Goal: Information Seeking & Learning: Check status

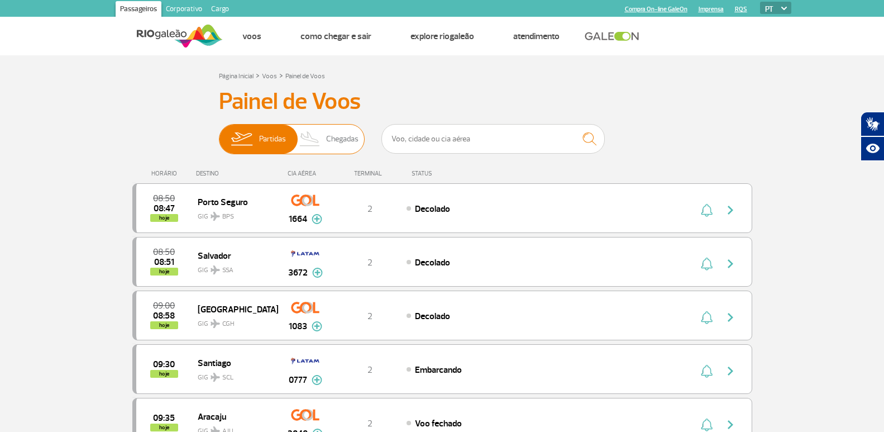
click at [326, 134] on span "Chegadas" at bounding box center [342, 139] width 32 height 29
click at [219, 134] on input "Partidas Chegadas" at bounding box center [219, 134] width 0 height 0
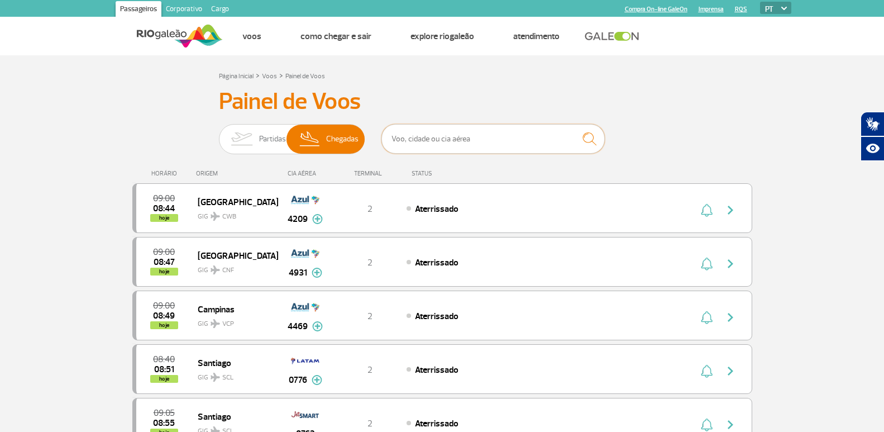
click at [405, 140] on input "text" at bounding box center [493, 139] width 223 height 30
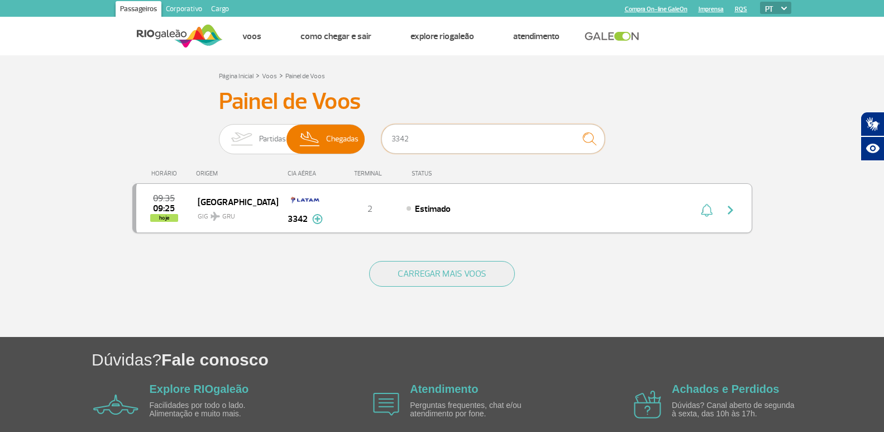
type input "3342"
click at [415, 203] on span "Estimado" at bounding box center [433, 208] width 36 height 11
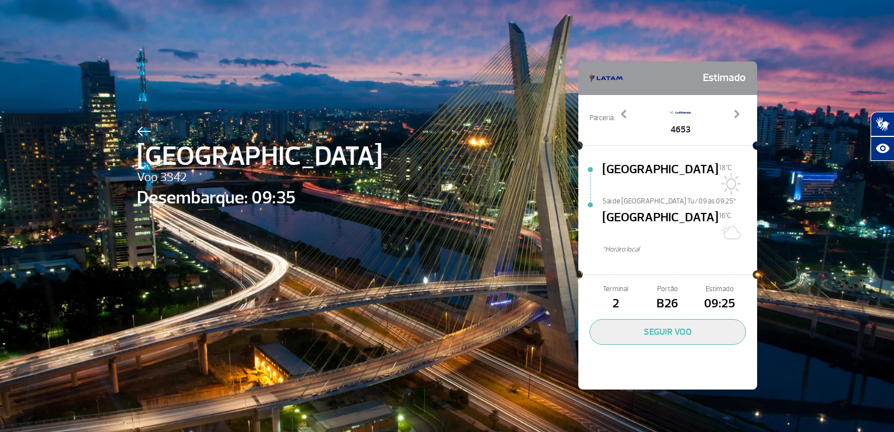
click at [137, 128] on img at bounding box center [144, 131] width 15 height 10
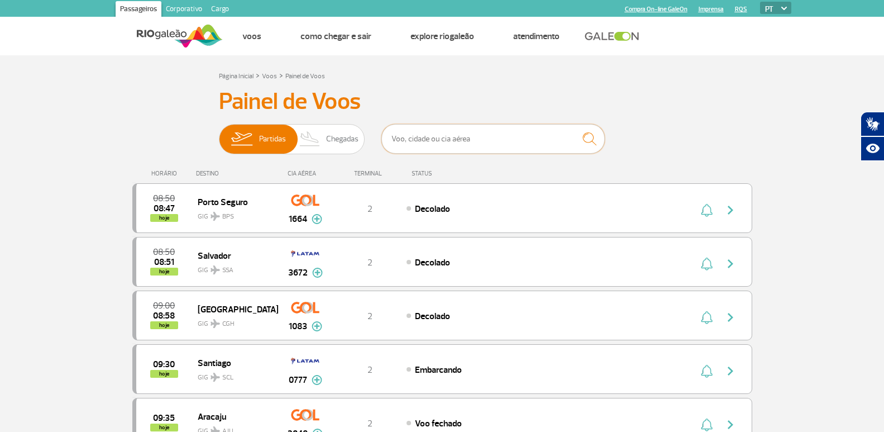
click at [484, 124] on input "text" at bounding box center [493, 139] width 223 height 30
type input "3342"
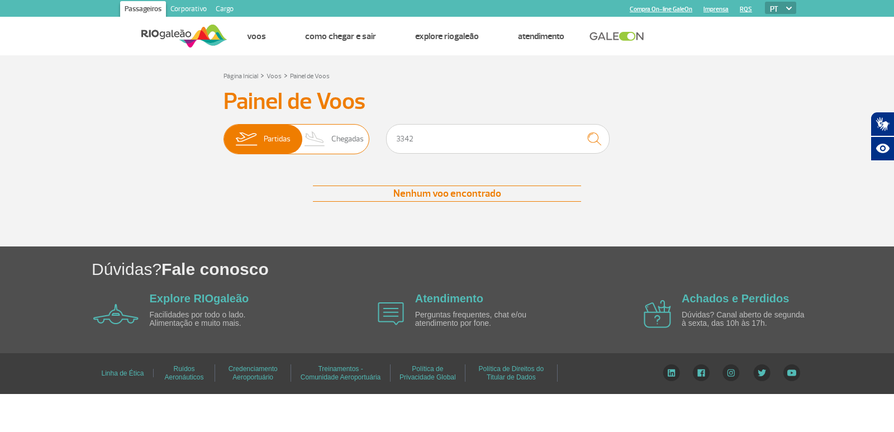
click at [350, 136] on span "Chegadas" at bounding box center [347, 139] width 32 height 29
click at [223, 134] on input "Partidas Chegadas" at bounding box center [223, 134] width 0 height 0
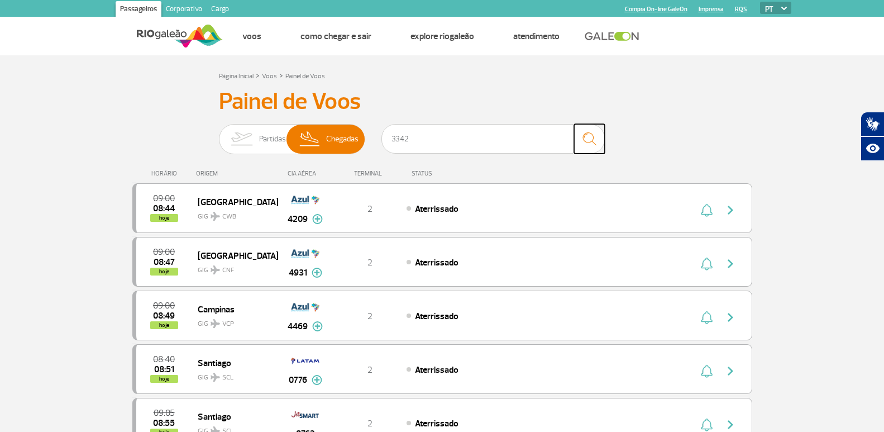
click at [597, 140] on img "submit" at bounding box center [590, 138] width 24 height 23
click at [579, 144] on img "submit" at bounding box center [590, 138] width 24 height 23
click at [524, 129] on input "3342" at bounding box center [493, 139] width 223 height 30
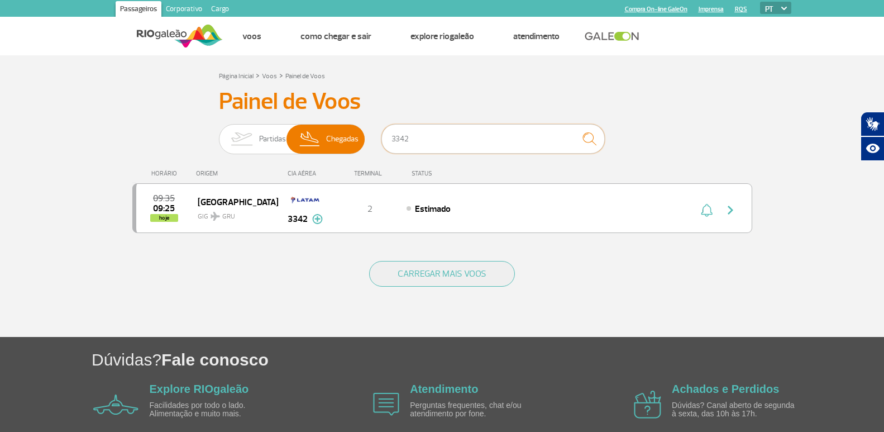
click at [526, 135] on input "3342" at bounding box center [493, 139] width 223 height 30
click at [449, 219] on div "09:35 09:25 hoje [GEOGRAPHIC_DATA] GRU 3342 2 Estimado Parcerias: Quantas Airli…" at bounding box center [442, 208] width 620 height 50
